Goal: Entertainment & Leisure: Consume media (video, audio)

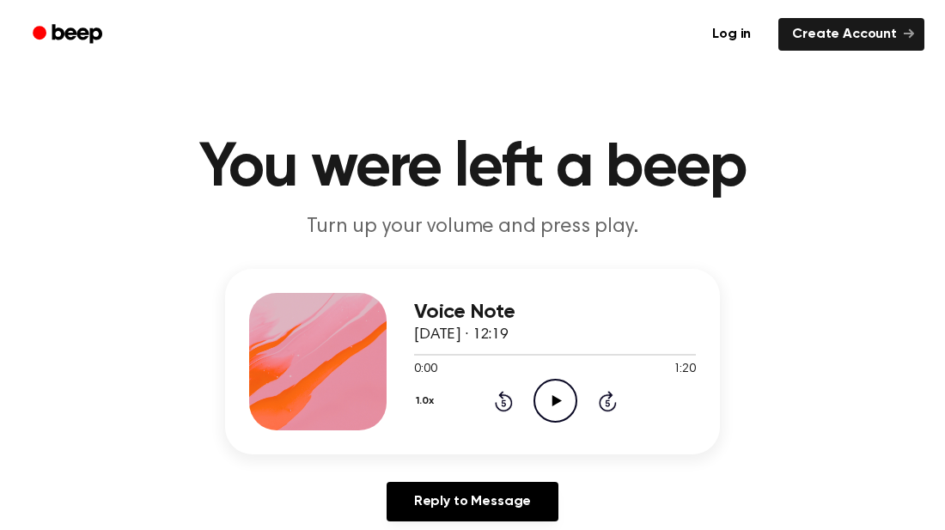
click at [562, 411] on icon "Play Audio" at bounding box center [556, 401] width 44 height 44
click at [496, 406] on icon at bounding box center [504, 401] width 18 height 21
click at [492, 400] on div "1.0x Rewind 5 seconds Pause Audio Skip 5 seconds" at bounding box center [555, 401] width 282 height 44
click at [494, 405] on icon "Rewind 5 seconds" at bounding box center [503, 401] width 19 height 22
click at [546, 392] on icon "Pause Audio" at bounding box center [556, 401] width 44 height 44
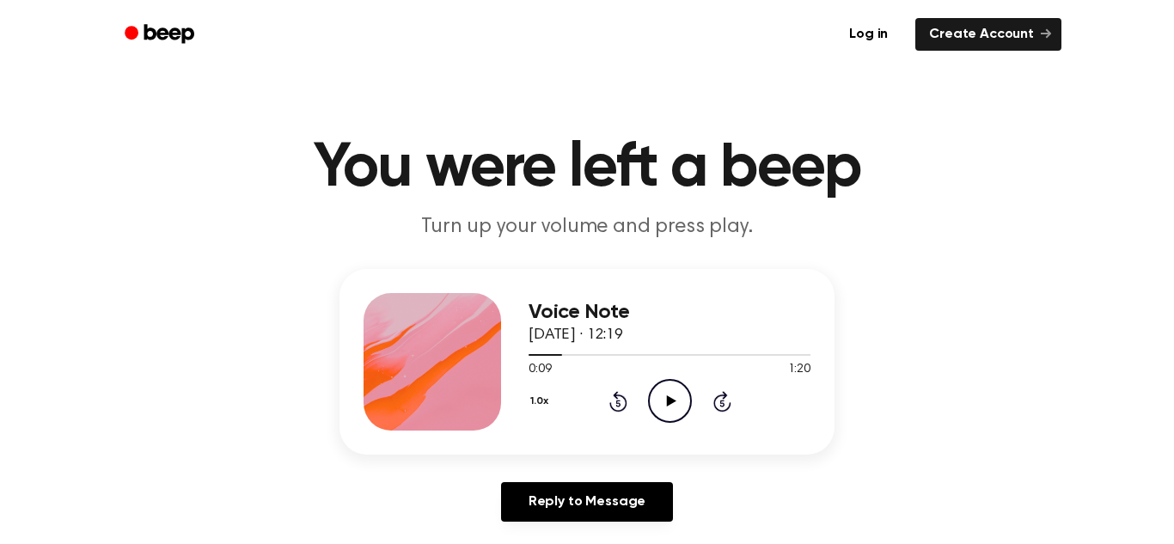
click at [617, 406] on icon "Rewind 5 seconds" at bounding box center [617, 401] width 19 height 22
click at [610, 396] on icon "Rewind 5 seconds" at bounding box center [617, 401] width 19 height 22
click at [667, 396] on icon at bounding box center [670, 400] width 9 height 11
click at [683, 400] on icon "Pause Audio" at bounding box center [670, 401] width 44 height 44
click at [669, 400] on icon at bounding box center [670, 400] width 9 height 11
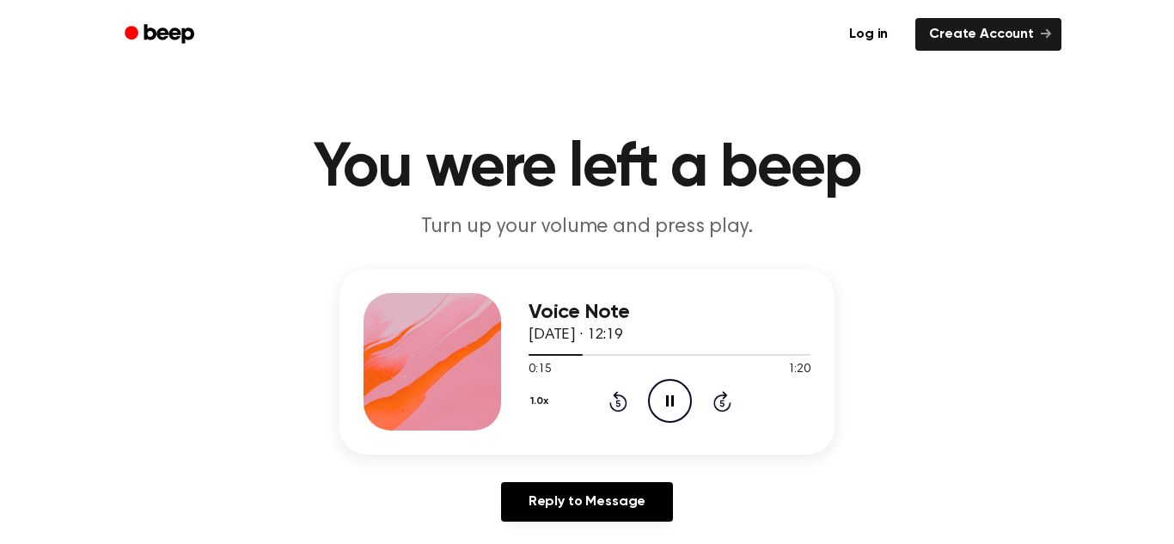
click at [669, 400] on icon "Pause Audio" at bounding box center [670, 401] width 44 height 44
click at [661, 400] on icon "Play Audio" at bounding box center [670, 401] width 44 height 44
click at [667, 400] on icon at bounding box center [670, 400] width 8 height 11
click at [668, 380] on circle at bounding box center [670, 401] width 42 height 42
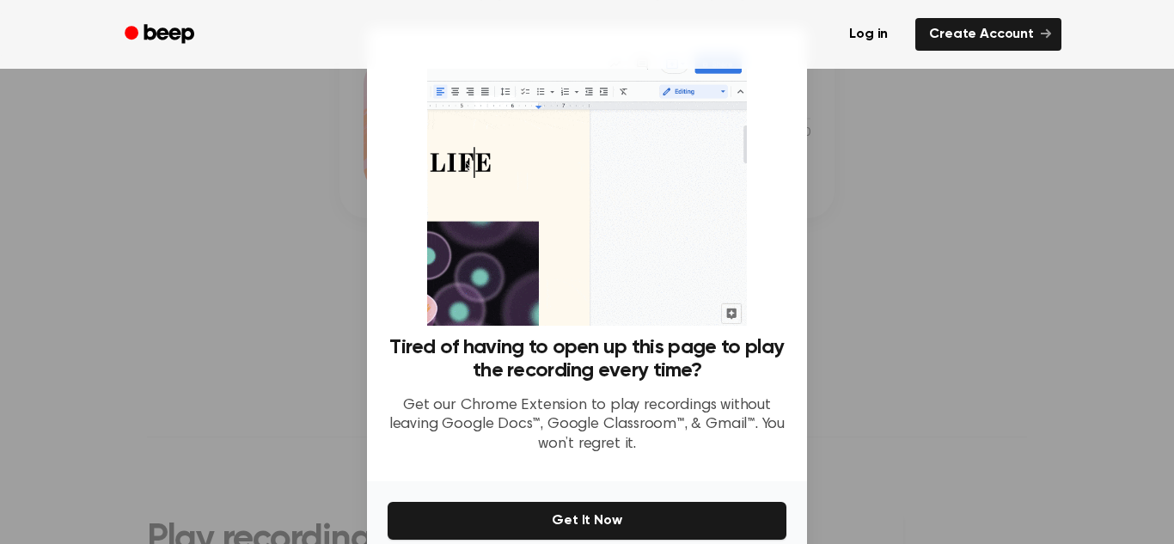
scroll to position [234, 0]
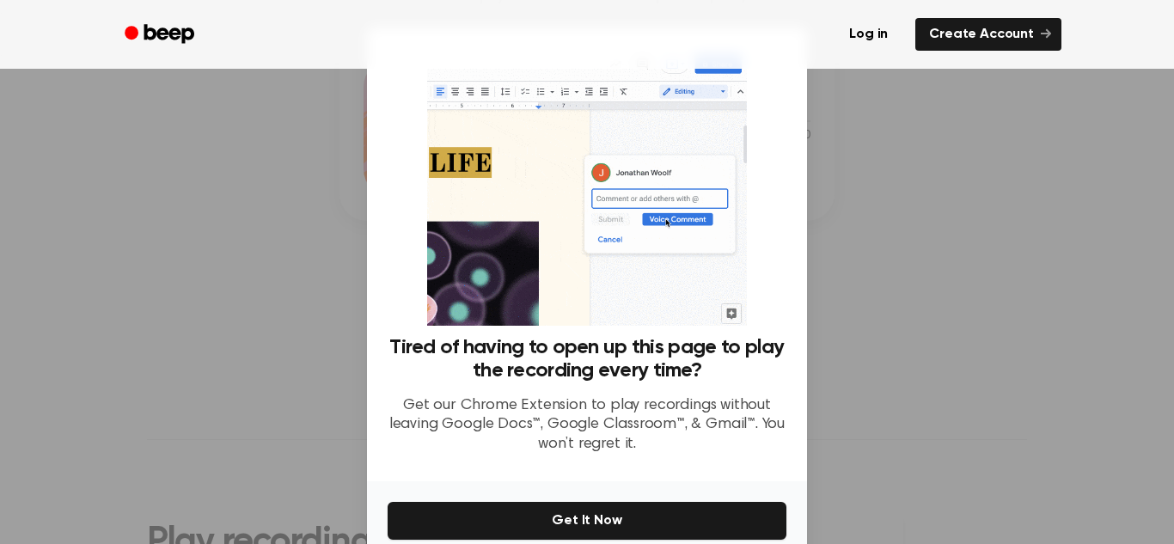
click at [885, 253] on div at bounding box center [587, 272] width 1174 height 544
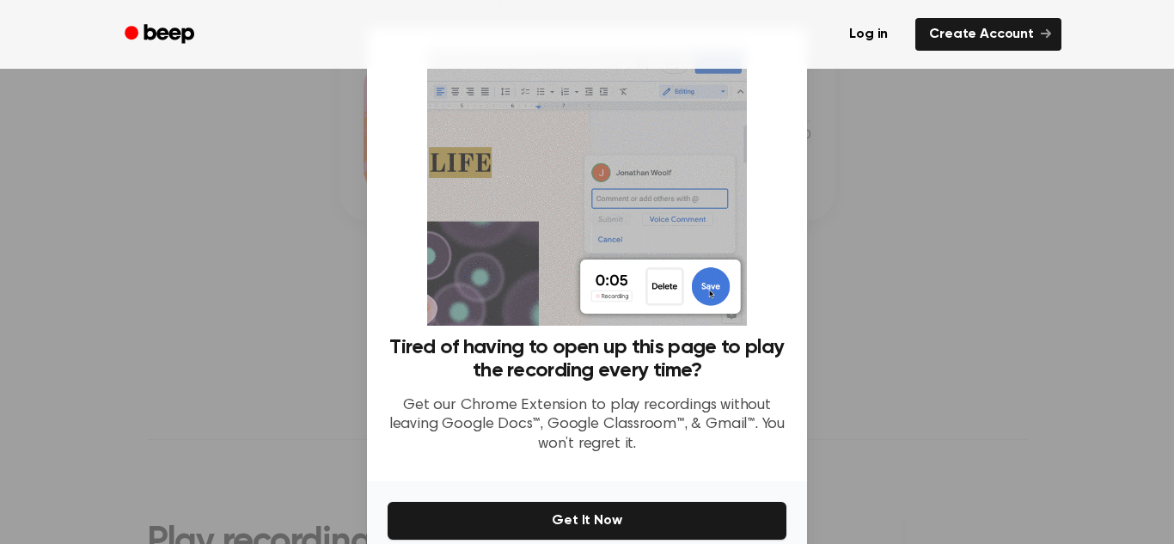
click at [131, 471] on div at bounding box center [587, 272] width 1174 height 544
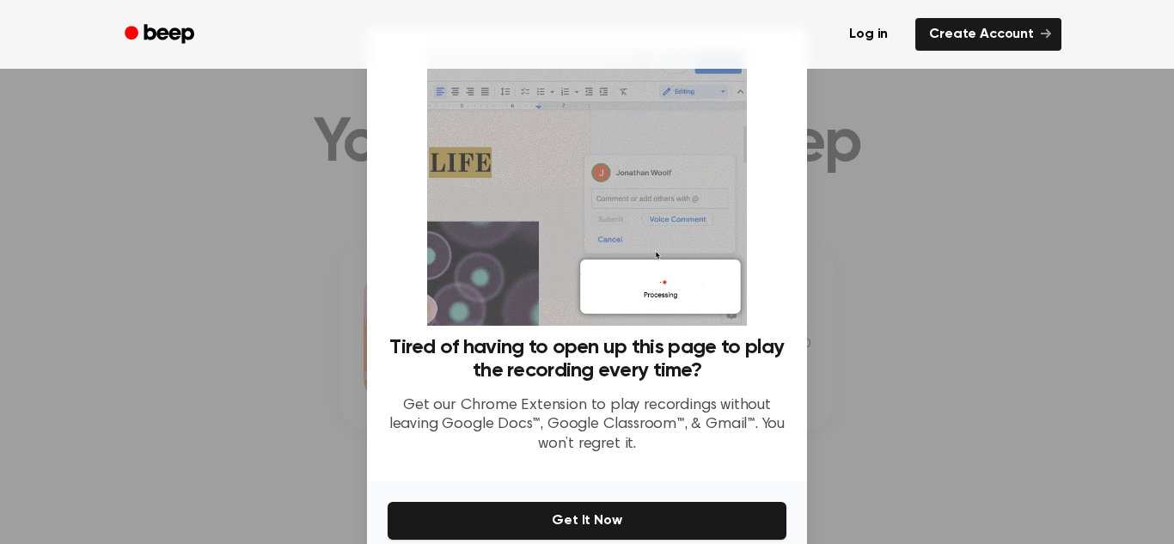
scroll to position [0, 0]
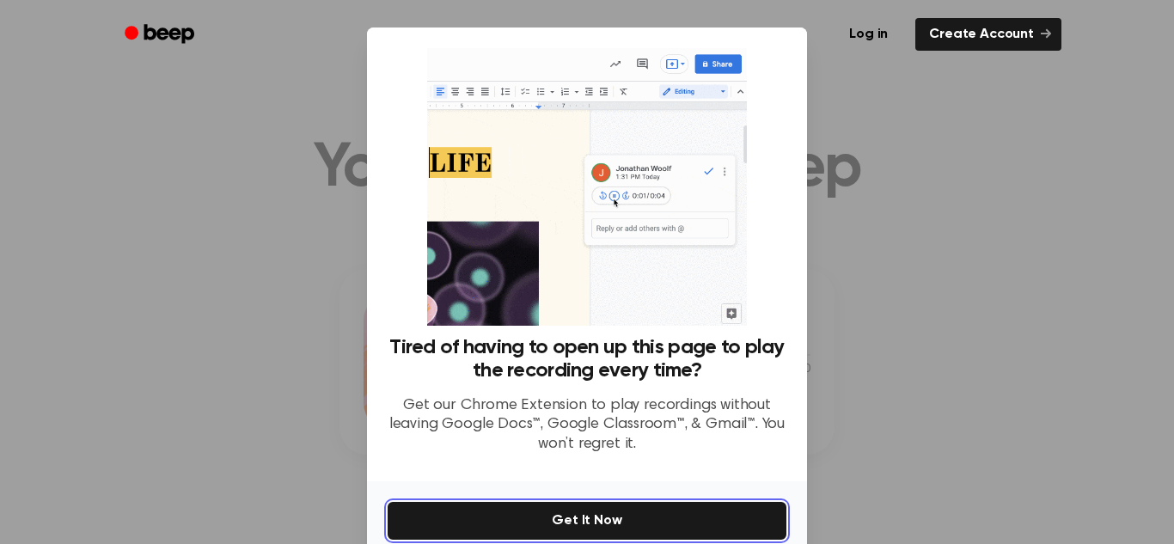
click at [663, 513] on button "Get It Now" at bounding box center [586, 521] width 399 height 38
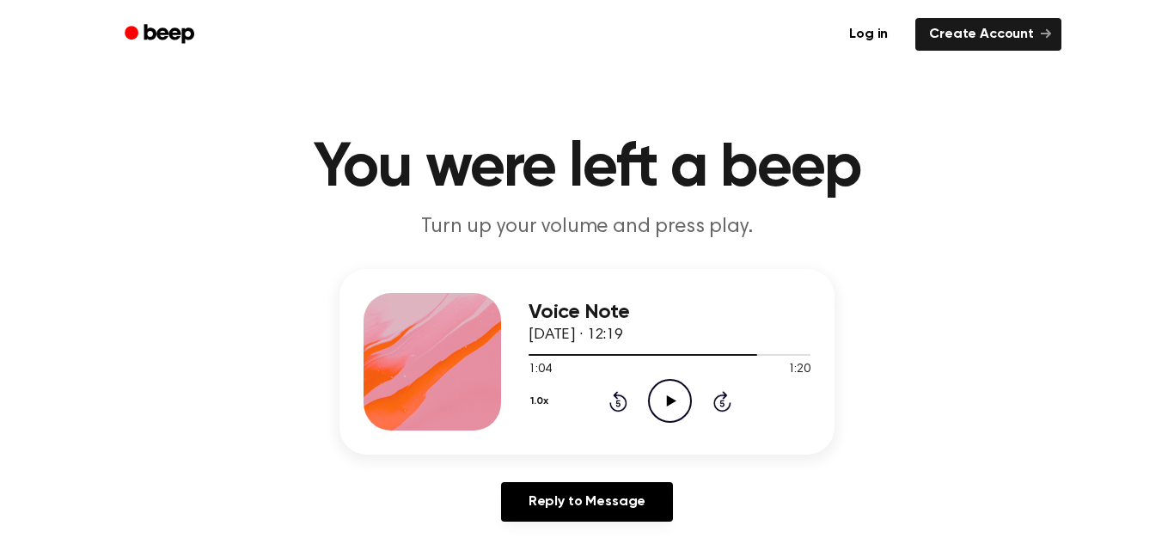
click at [678, 396] on icon "Play Audio" at bounding box center [670, 401] width 44 height 44
click at [662, 390] on icon "Play Audio" at bounding box center [670, 401] width 44 height 44
click at [667, 391] on icon "Pause Audio" at bounding box center [670, 401] width 44 height 44
click at [656, 395] on icon "Play Audio" at bounding box center [670, 401] width 44 height 44
click at [673, 414] on icon "Pause Audio" at bounding box center [670, 401] width 44 height 44
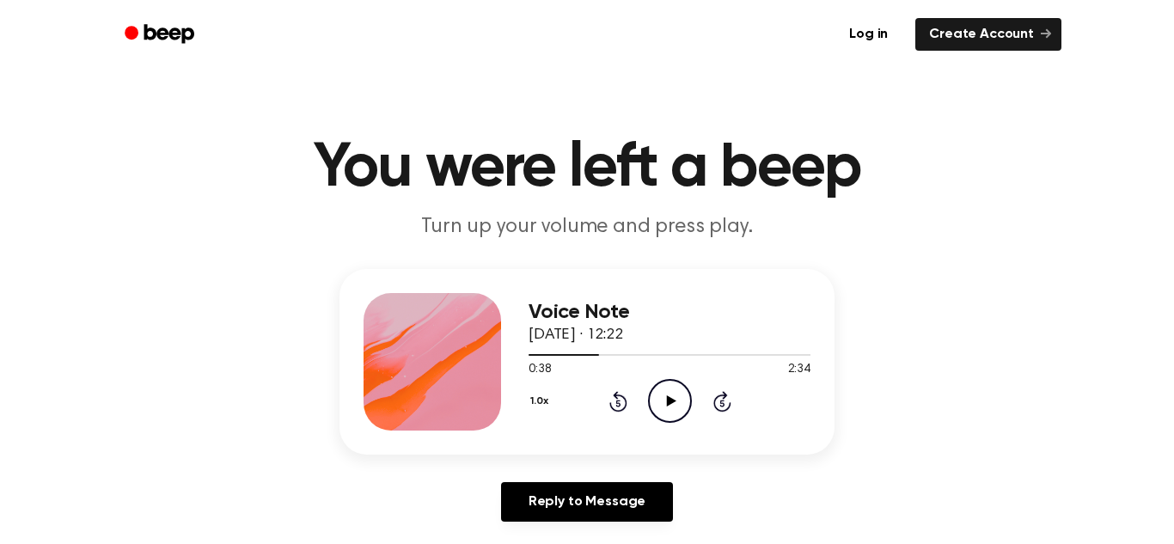
click at [655, 396] on icon "Play Audio" at bounding box center [670, 401] width 44 height 44
click at [662, 412] on icon "Pause Audio" at bounding box center [670, 401] width 44 height 44
click at [668, 393] on icon "Play Audio" at bounding box center [670, 401] width 44 height 44
click at [676, 406] on icon "Pause Audio" at bounding box center [670, 401] width 44 height 44
click at [609, 401] on icon at bounding box center [618, 401] width 18 height 21
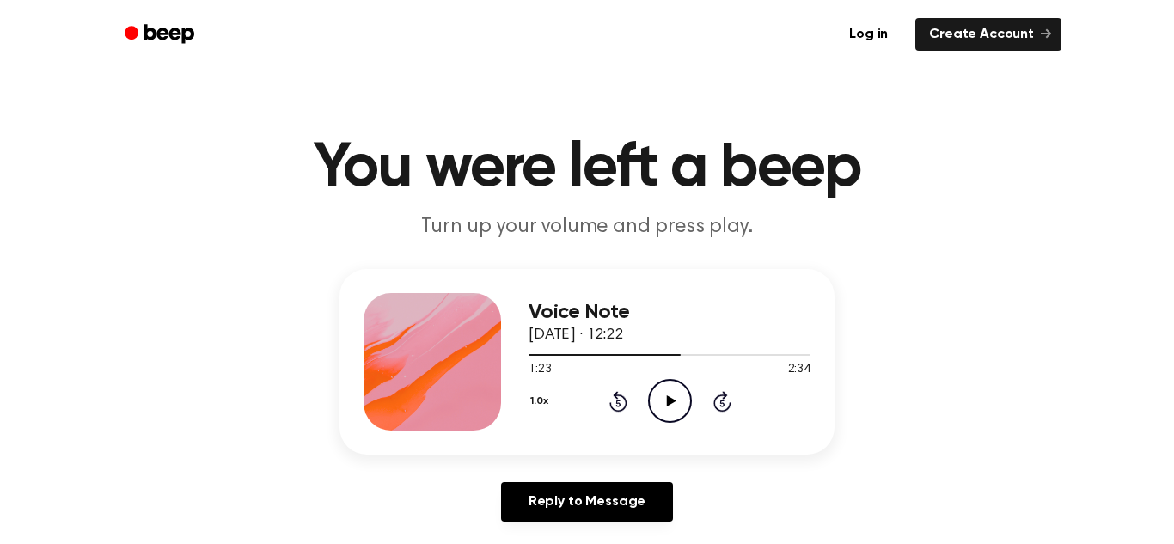
click at [609, 401] on icon at bounding box center [618, 401] width 18 height 21
click at [678, 397] on icon "Play Audio" at bounding box center [670, 401] width 44 height 44
click at [668, 387] on icon "Pause Audio" at bounding box center [670, 401] width 44 height 44
click at [657, 390] on icon "Play Audio" at bounding box center [670, 401] width 44 height 44
click at [675, 403] on icon "Pause Audio" at bounding box center [670, 401] width 44 height 44
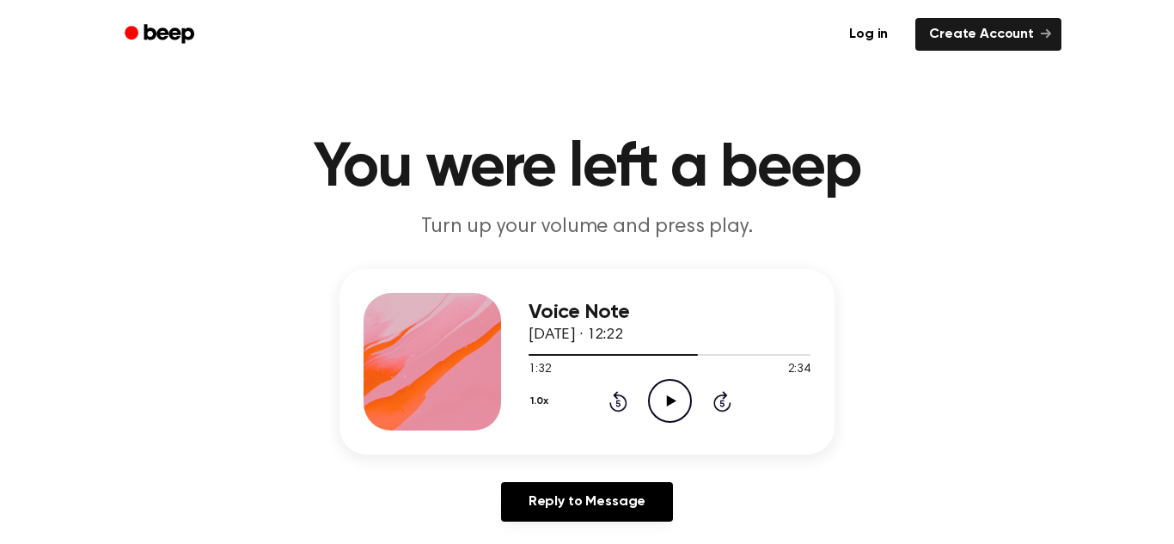
click at [654, 401] on icon "Play Audio" at bounding box center [670, 401] width 44 height 44
click at [668, 395] on icon "Play Audio" at bounding box center [670, 401] width 44 height 44
click at [657, 389] on icon "Pause Audio" at bounding box center [670, 401] width 44 height 44
click at [678, 386] on icon "Play Audio" at bounding box center [670, 401] width 44 height 44
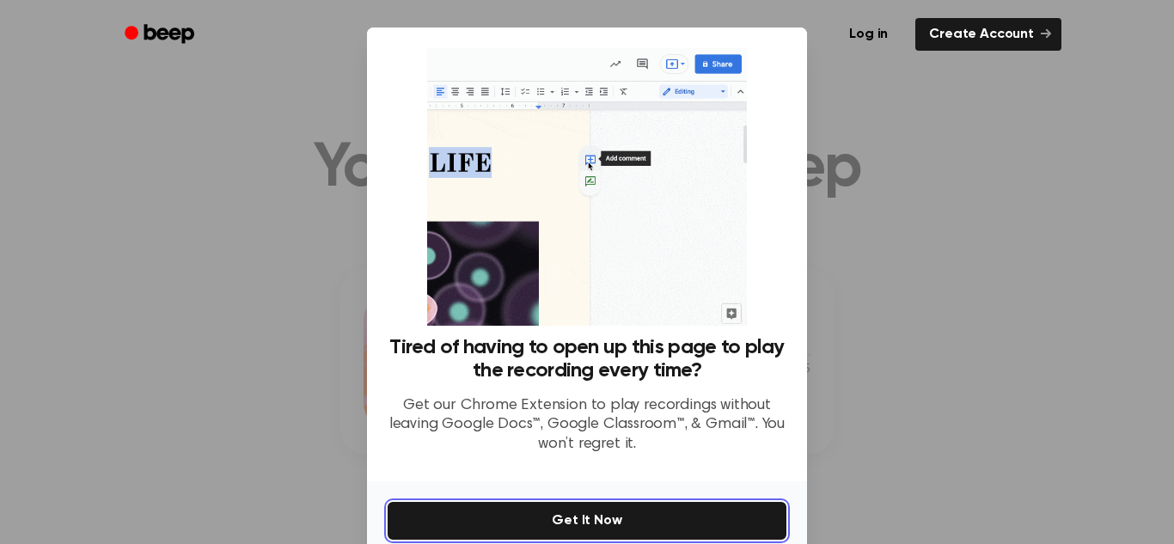
click at [639, 506] on button "Get It Now" at bounding box center [586, 521] width 399 height 38
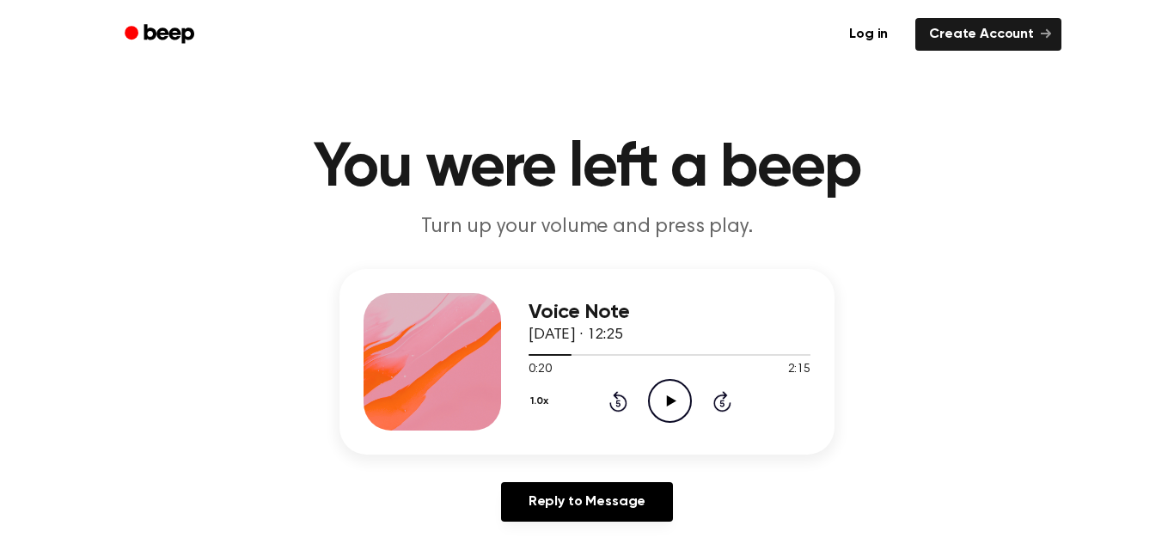
click at [659, 393] on icon "Play Audio" at bounding box center [670, 401] width 44 height 44
click at [677, 388] on icon "Pause Audio" at bounding box center [670, 401] width 44 height 44
